Goal: Information Seeking & Learning: Check status

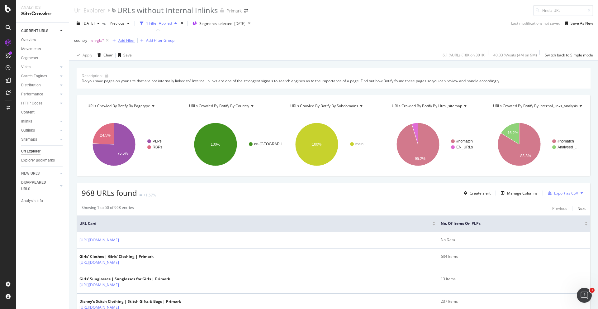
click at [130, 41] on div "Add Filter" at bounding box center [126, 40] width 17 height 5
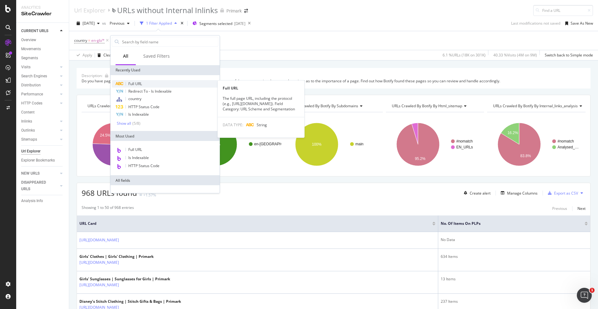
click at [152, 85] on div "Full URL" at bounding box center [165, 83] width 107 height 7
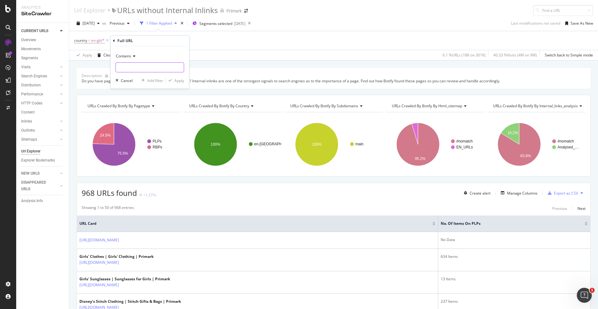
click at [134, 69] on input "text" at bounding box center [150, 67] width 68 height 10
paste input "https://www.primark.com/en-gb/c/men/clothing/shirts/black-shirts"
type input "https://www.primark.com/en-gb/c/men/clothing/shirts/black-shirts"
click at [173, 81] on div "button" at bounding box center [170, 80] width 8 height 4
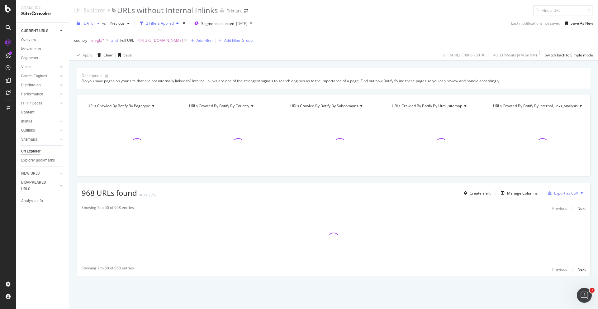
click at [102, 25] on div "button" at bounding box center [98, 23] width 7 height 4
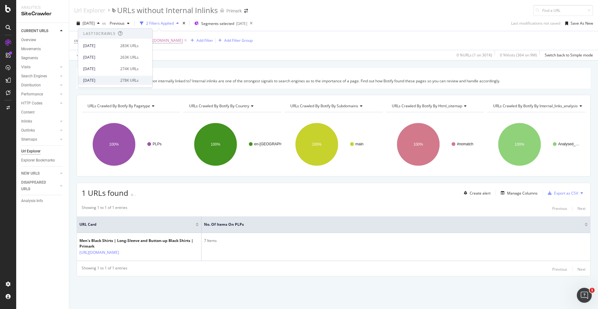
click at [114, 78] on div "2025 Jul. 20th" at bounding box center [99, 81] width 33 height 6
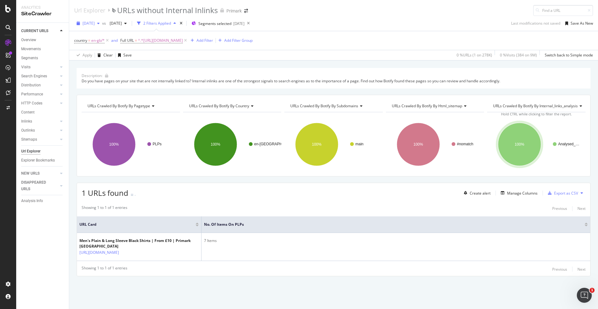
click at [102, 27] on div "2025 Jul. 20th" at bounding box center [88, 23] width 28 height 9
click at [112, 67] on div "2025 Jul. 27th" at bounding box center [99, 69] width 33 height 6
click at [122, 21] on span "2025 Mar. 30th" at bounding box center [114, 23] width 15 height 5
click at [95, 22] on span "2025 Jul. 27th" at bounding box center [89, 23] width 12 height 5
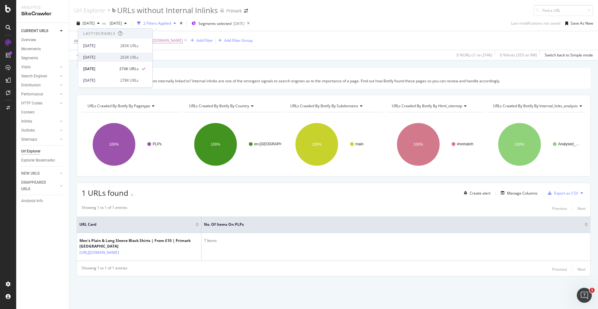
click at [117, 54] on div "2025 Aug. 3rd 263K URLs" at bounding box center [115, 57] width 74 height 9
click at [100, 24] on icon "button" at bounding box center [98, 23] width 2 height 4
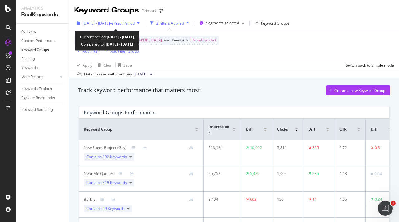
click at [95, 22] on span "[DATE] - [DATE]" at bounding box center [96, 23] width 27 height 5
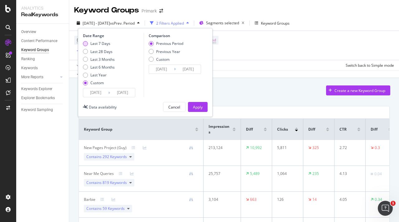
click at [99, 46] on div "Last 7 Days" at bounding box center [100, 43] width 20 height 5
type input "2025/08/05"
type input "2025/08/11"
type input "2025/07/29"
type input "2025/08/04"
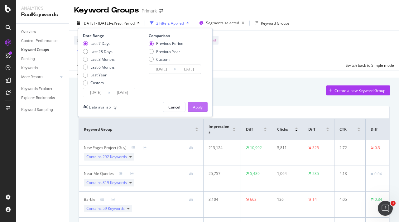
click at [193, 106] on div "Apply" at bounding box center [198, 106] width 10 height 5
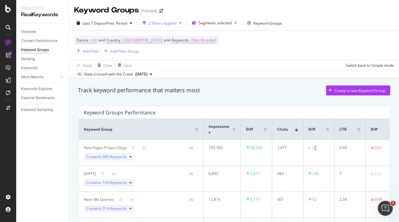
drag, startPoint x: 313, startPoint y: 147, endPoint x: 325, endPoint y: 147, distance: 12.5
click at [325, 147] on td "44" at bounding box center [318, 153] width 31 height 26
click at [344, 158] on td "0.94" at bounding box center [349, 153] width 31 height 26
click at [130, 156] on icon at bounding box center [130, 157] width 2 height 4
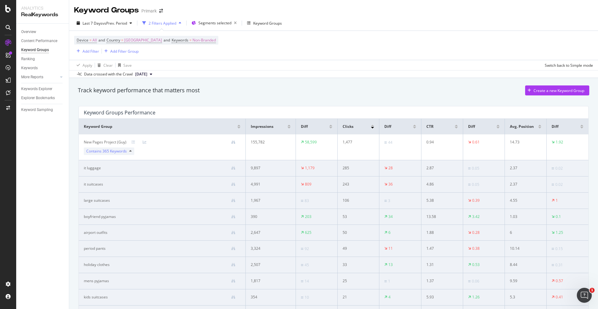
click at [398, 148] on div "Keyword Groups Performance Keyword Group Impressions Diff Clicks Diff CTR Diff …" at bounding box center [334, 291] width 518 height 381
